Goal: Transaction & Acquisition: Purchase product/service

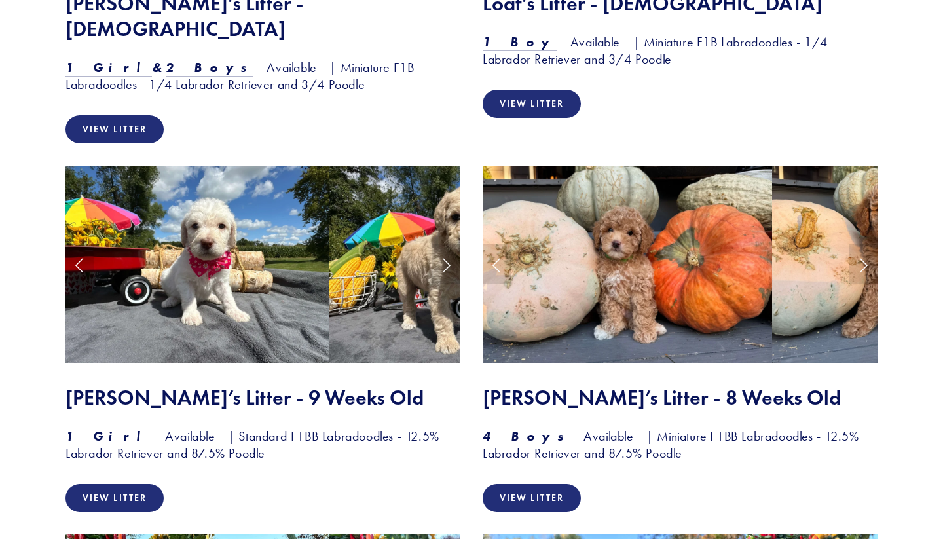
scroll to position [1388, 0]
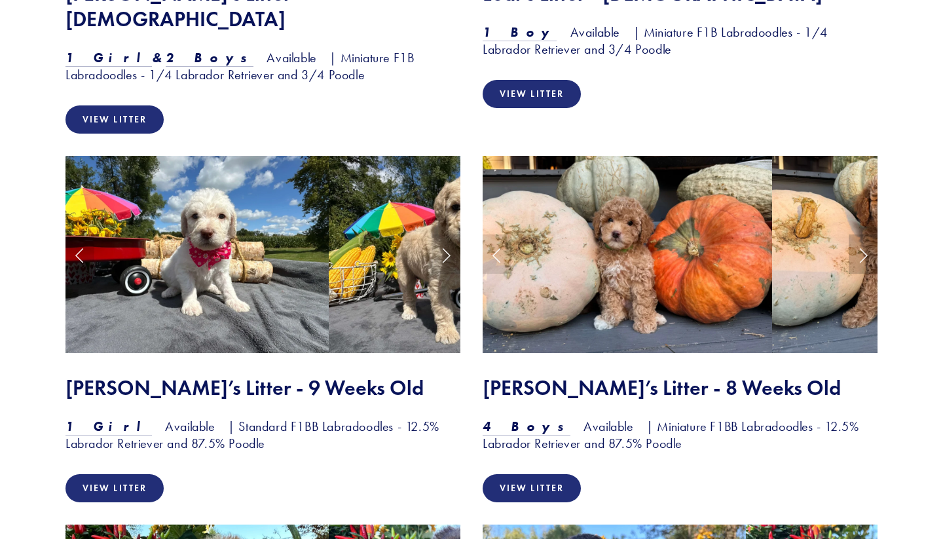
click at [863, 234] on link "Next Slide" at bounding box center [862, 253] width 29 height 39
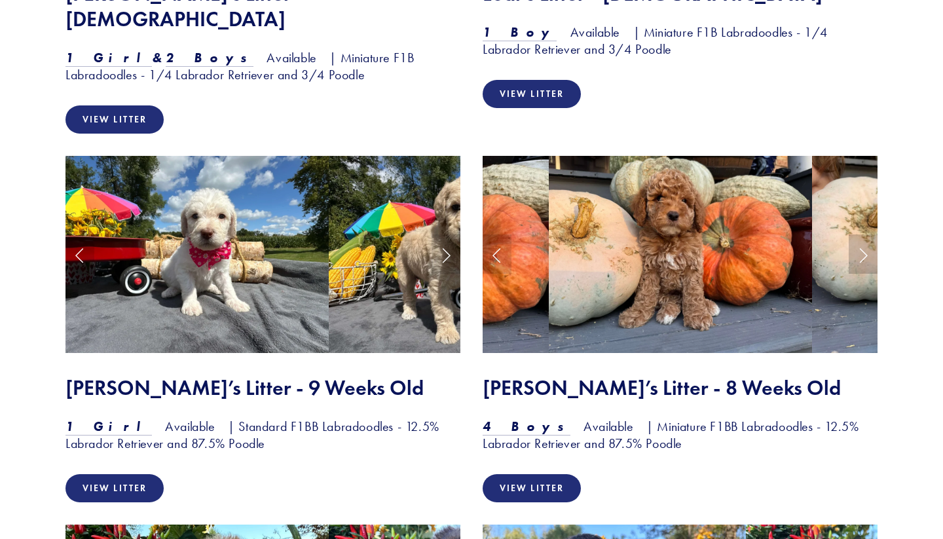
click at [863, 234] on link "Next Slide" at bounding box center [862, 253] width 29 height 39
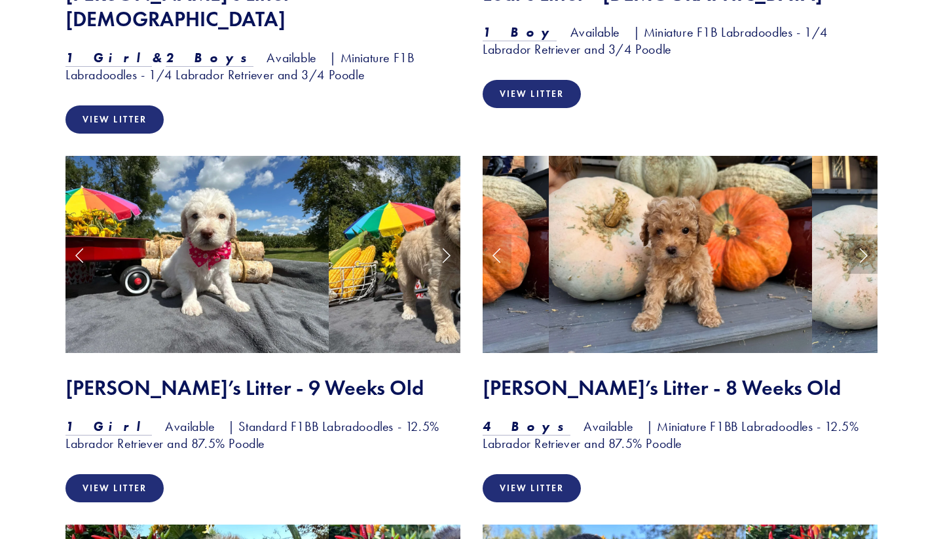
click at [864, 234] on link "Next Slide" at bounding box center [862, 253] width 29 height 39
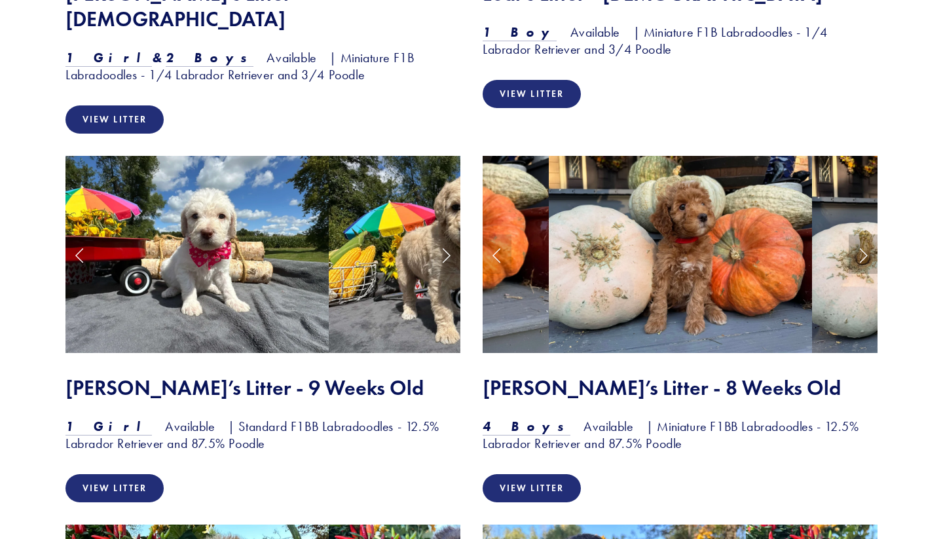
click at [867, 234] on link "Next Slide" at bounding box center [862, 253] width 29 height 39
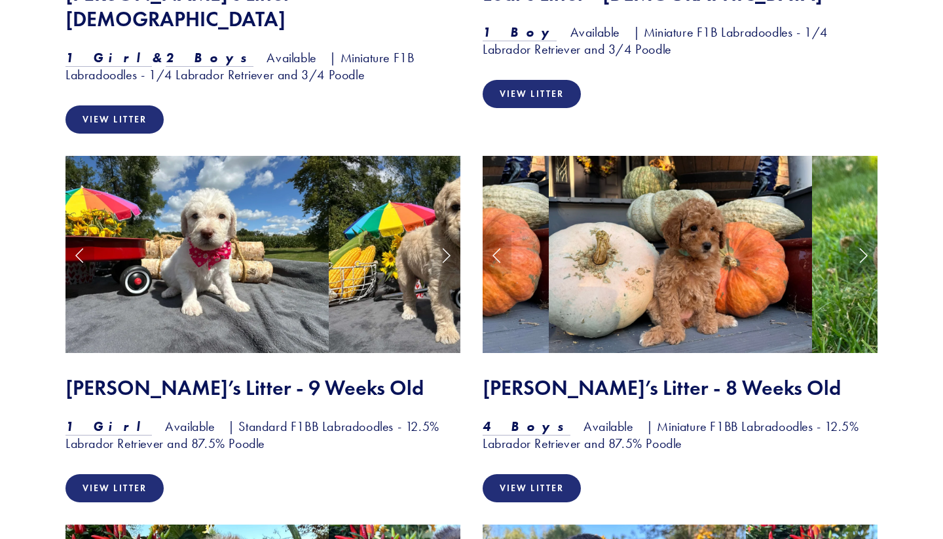
click at [867, 234] on link "Next Slide" at bounding box center [862, 253] width 29 height 39
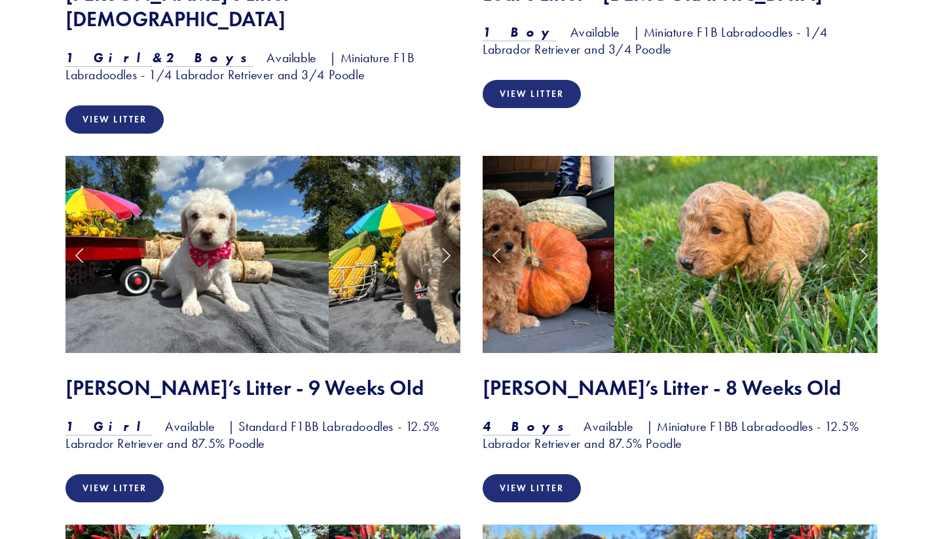
click at [869, 234] on link "Next Slide" at bounding box center [862, 253] width 29 height 39
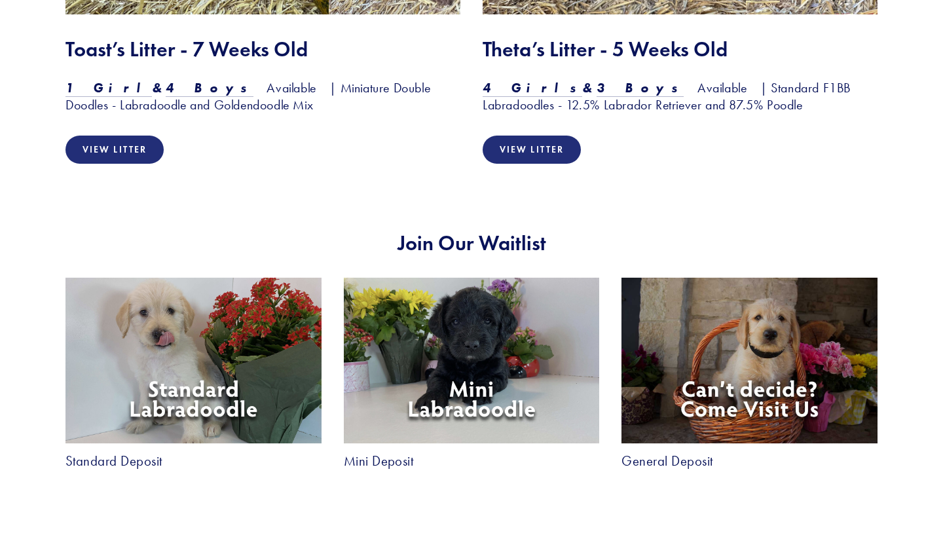
scroll to position [2107, 0]
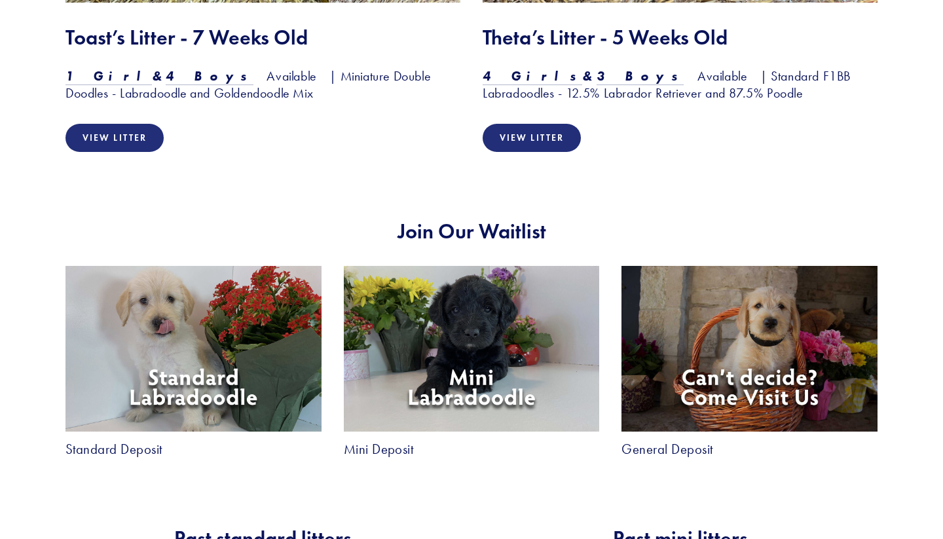
click at [465, 331] on img at bounding box center [472, 349] width 256 height 166
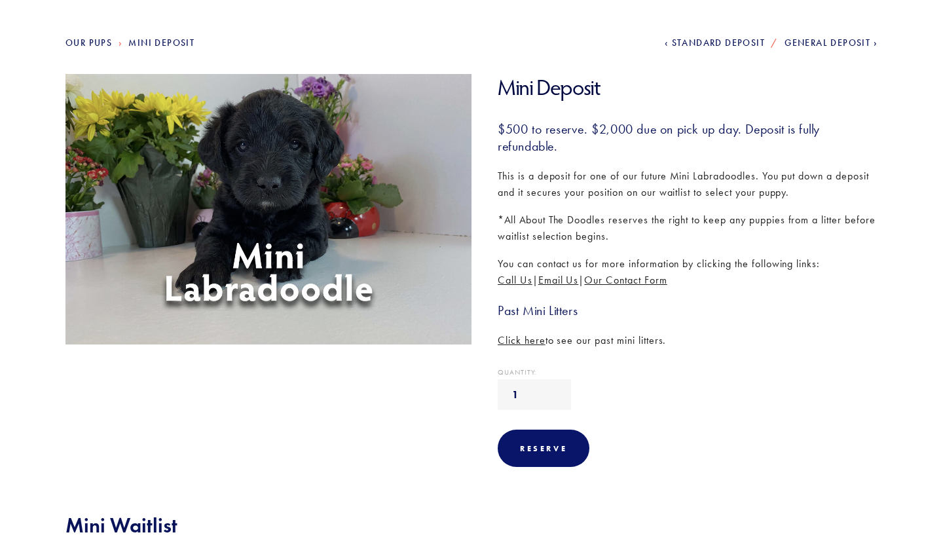
scroll to position [26, 0]
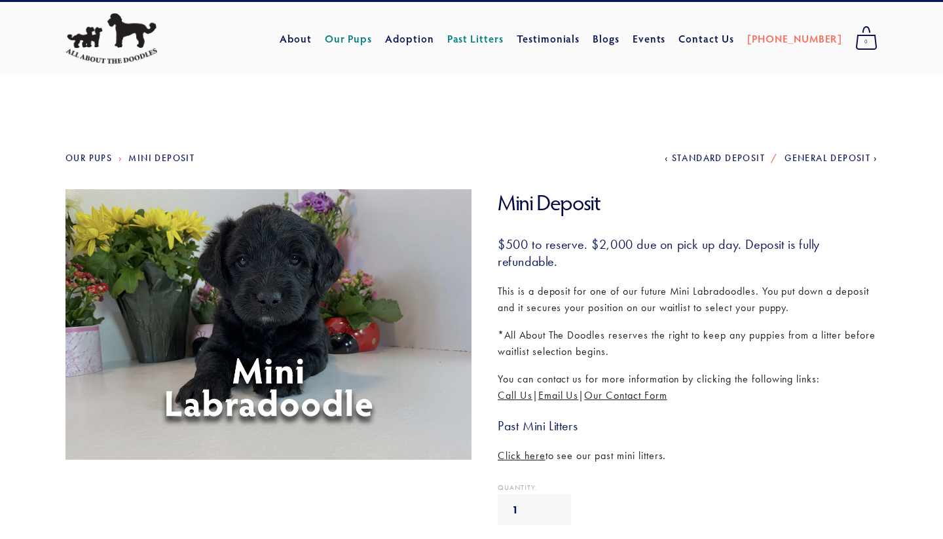
click at [318, 346] on img at bounding box center [269, 324] width 418 height 270
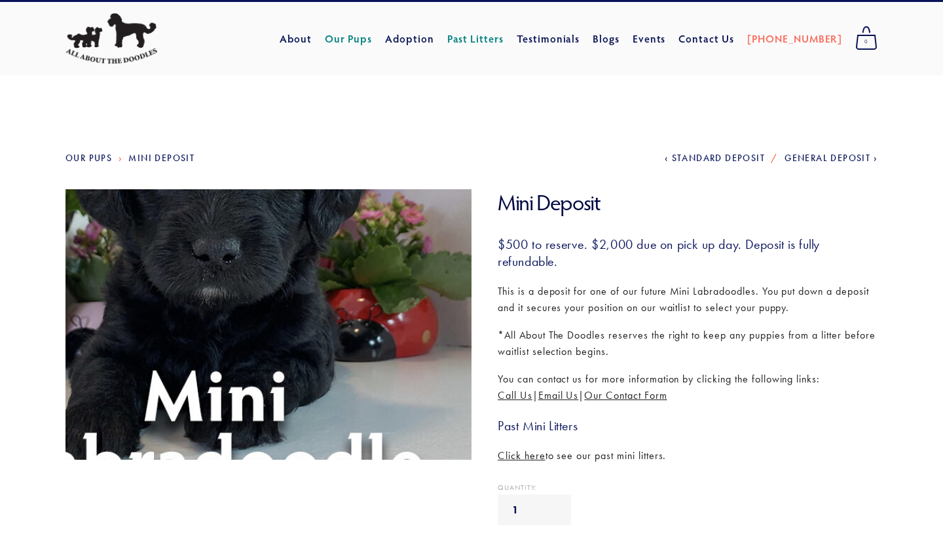
click at [321, 346] on img at bounding box center [269, 324] width 418 height 270
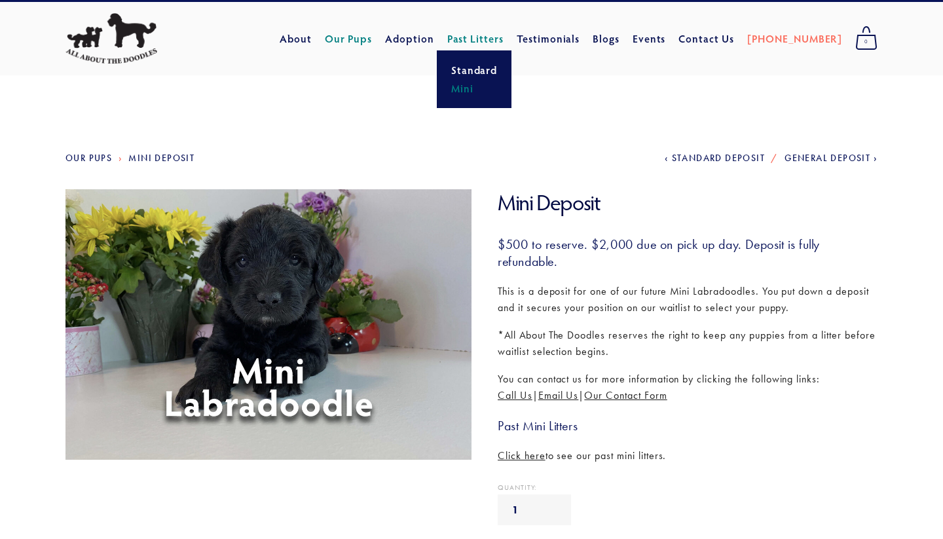
click at [494, 92] on link "Mini" at bounding box center [474, 88] width 54 height 18
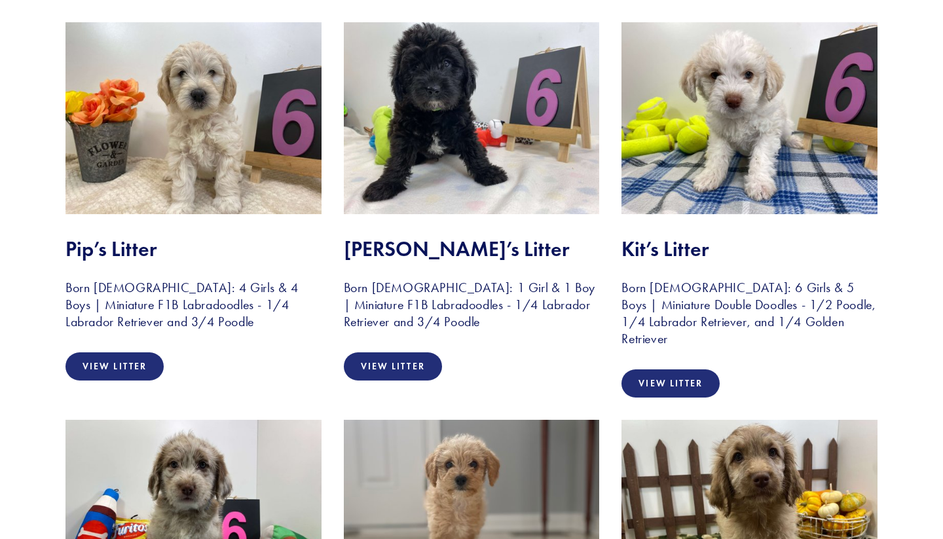
scroll to position [4289, 0]
